Goal: Task Accomplishment & Management: Manage account settings

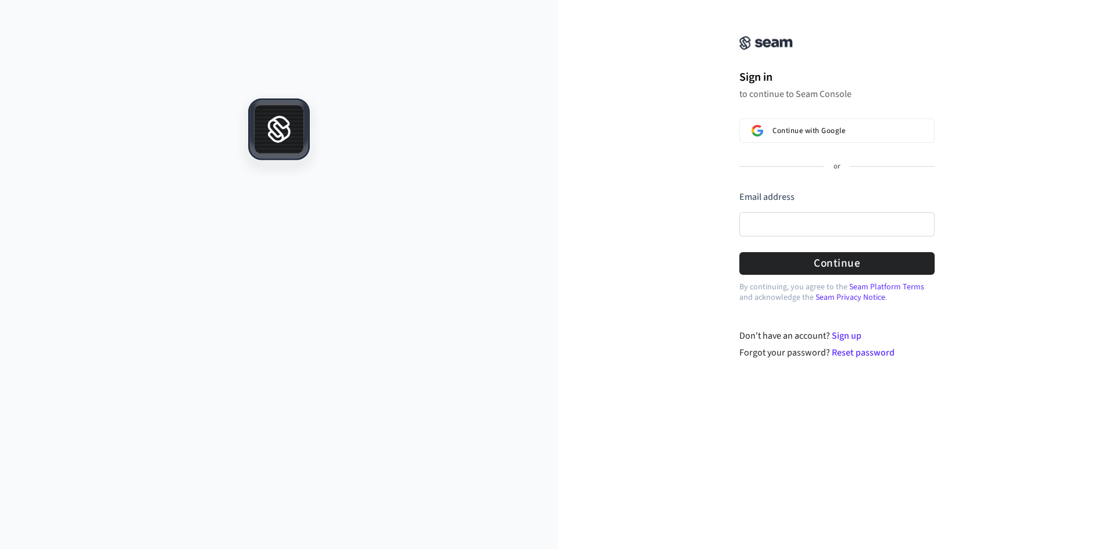
drag, startPoint x: 789, startPoint y: 201, endPoint x: 787, endPoint y: 213, distance: 12.3
click at [789, 202] on label "Email address" at bounding box center [766, 197] width 55 height 13
click at [789, 212] on input "Email address" at bounding box center [836, 224] width 195 height 24
click at [787, 213] on input "Email address" at bounding box center [836, 224] width 195 height 24
paste input "**********"
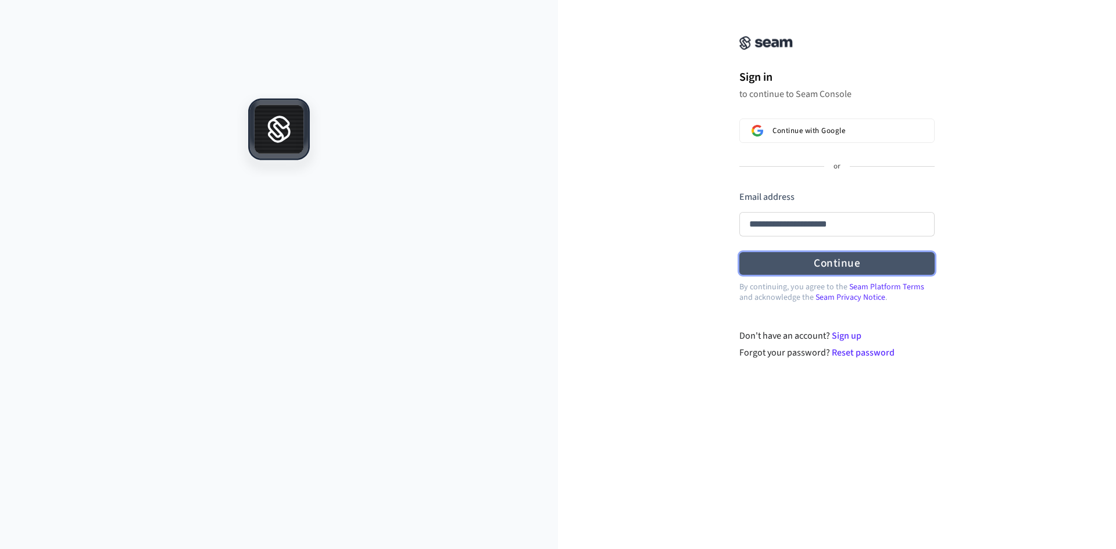
click at [801, 256] on button "Continue" at bounding box center [836, 263] width 195 height 23
type input "**********"
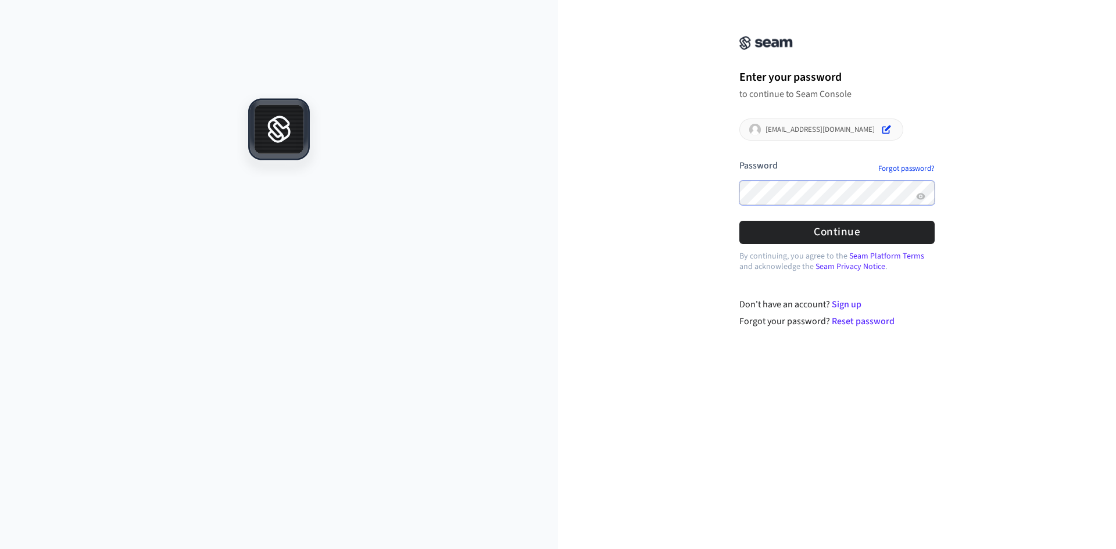
click at [739, 159] on button "submit" at bounding box center [739, 159] width 0 height 0
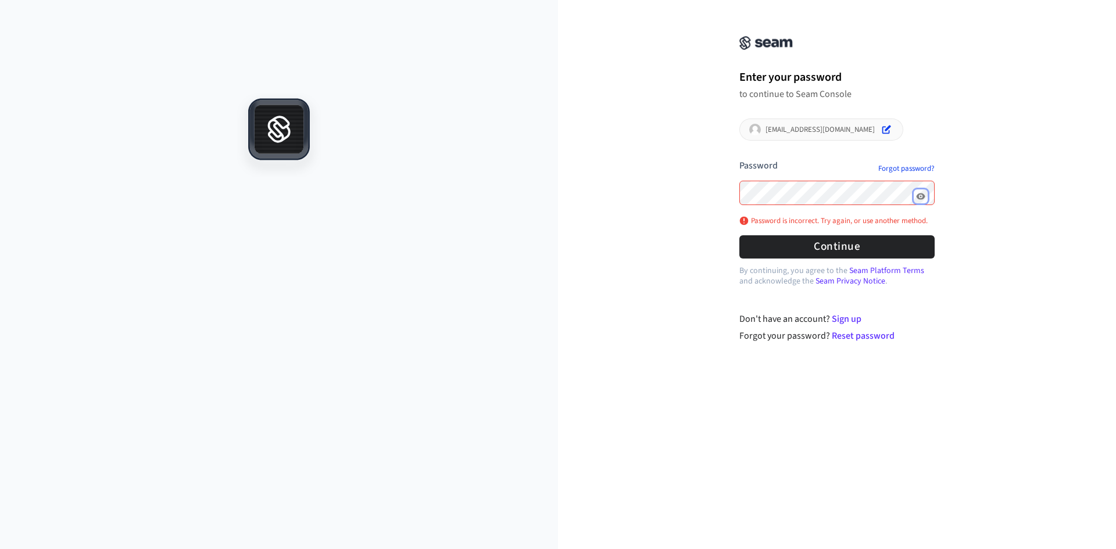
click at [915, 195] on button "Show password" at bounding box center [921, 196] width 14 height 14
click at [843, 242] on button "Continue" at bounding box center [836, 246] width 195 height 23
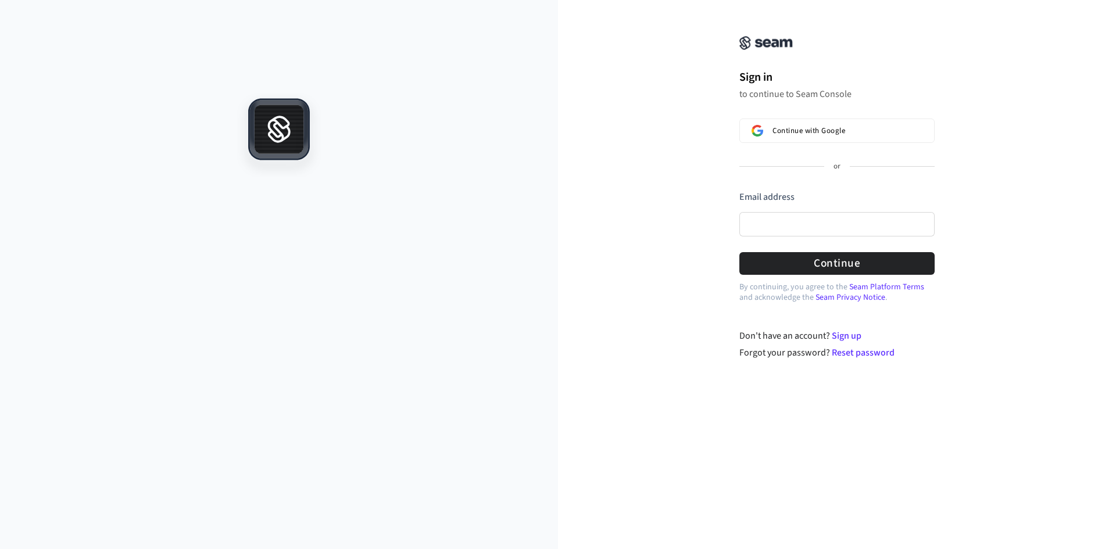
drag, startPoint x: 629, startPoint y: 100, endPoint x: 638, endPoint y: 100, distance: 8.7
click at [629, 100] on div "Sign in to continue to Seam Console Continue with Google or Email address Passw…" at bounding box center [837, 187] width 558 height 346
click at [856, 135] on div "Continue with Google" at bounding box center [837, 130] width 131 height 9
click at [229, 260] on div at bounding box center [279, 321] width 558 height 456
